Goal: Information Seeking & Learning: Learn about a topic

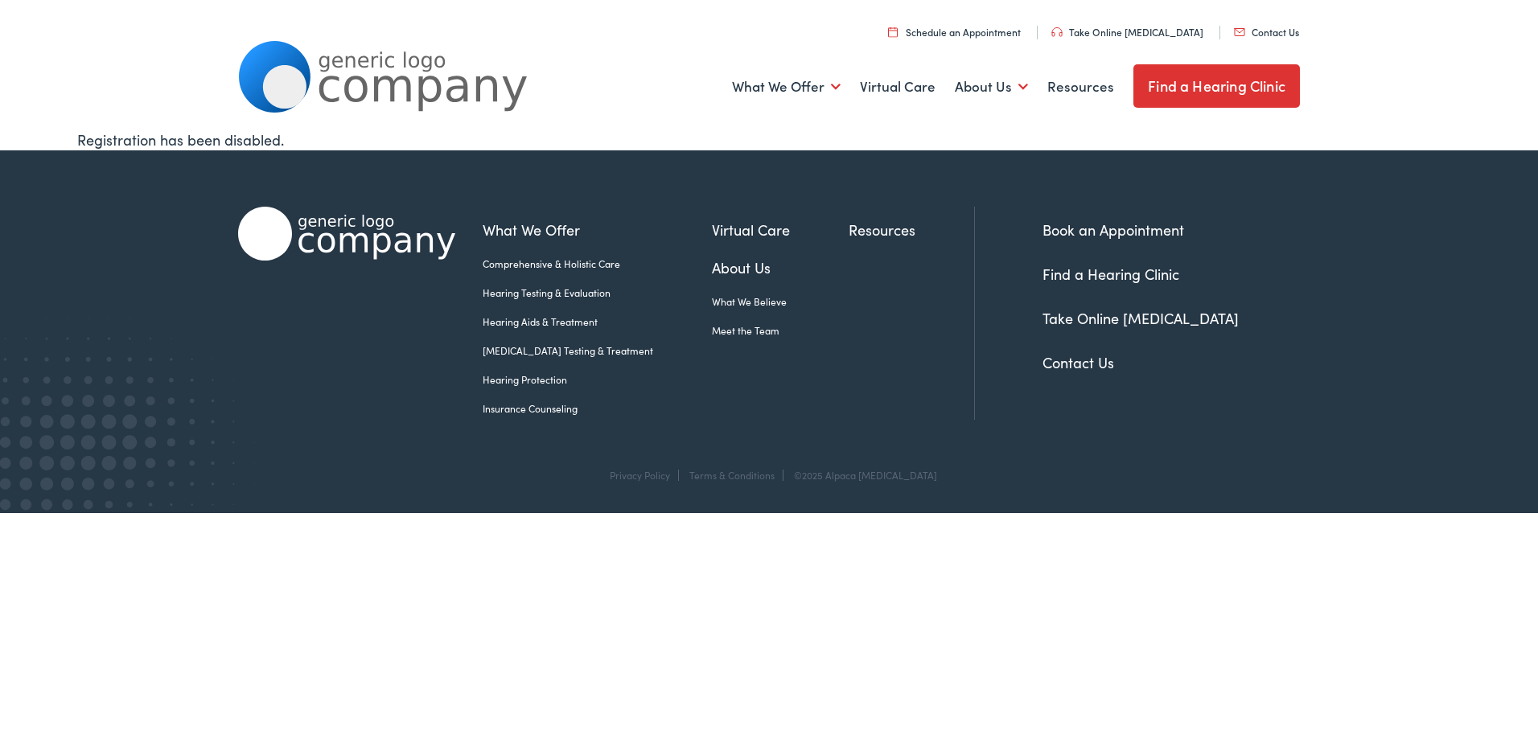
drag, startPoint x: 0, startPoint y: 0, endPoint x: 529, endPoint y: 323, distance: 620.2
click at [529, 323] on link "Hearing Aids & Treatment" at bounding box center [597, 321] width 229 height 14
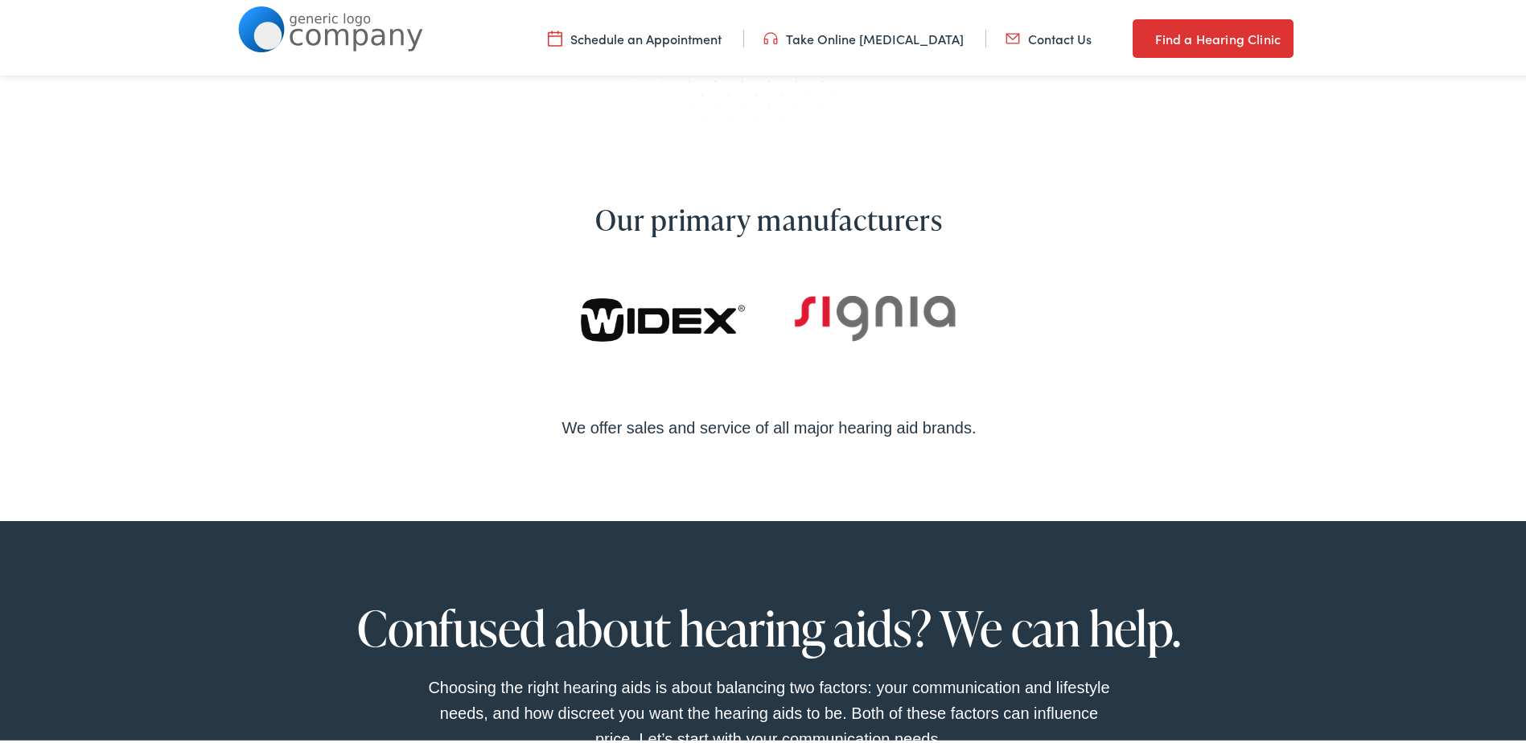
scroll to position [563, 0]
